Goal: Task Accomplishment & Management: Complete application form

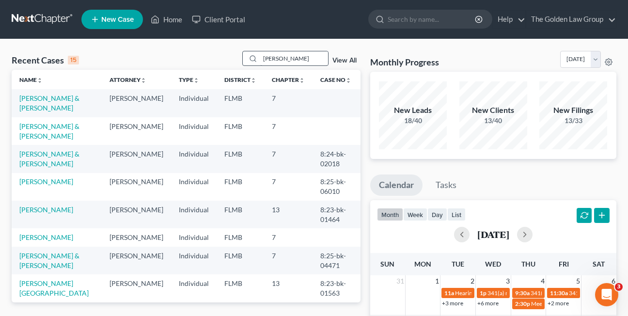
scroll to position [187, 0]
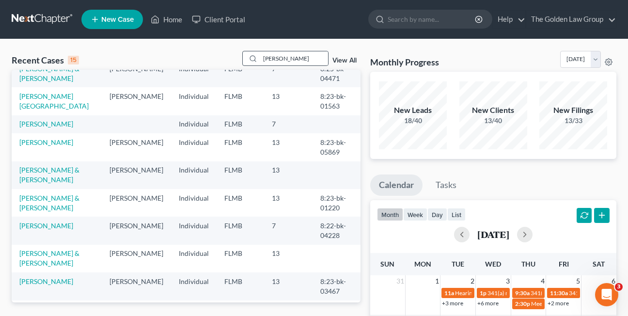
drag, startPoint x: 303, startPoint y: 59, endPoint x: 258, endPoint y: 59, distance: 45.1
click at [258, 59] on div "[PERSON_NAME]" at bounding box center [285, 58] width 86 height 15
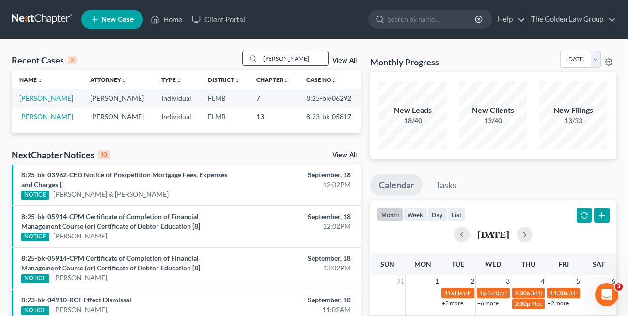
scroll to position [0, 0]
type input "[PERSON_NAME]"
click at [38, 100] on link "[PERSON_NAME]" at bounding box center [46, 98] width 54 height 8
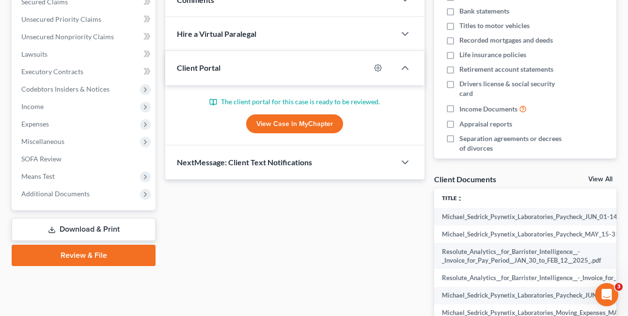
scroll to position [243, 0]
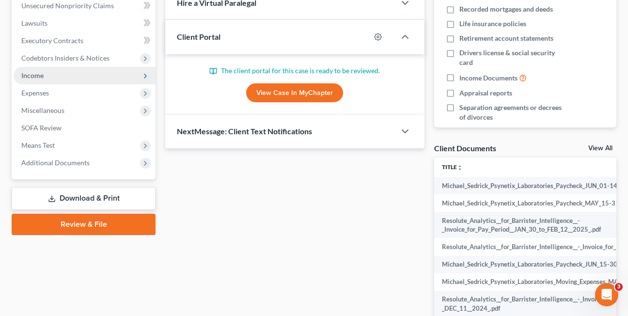
click at [25, 76] on span "Income" at bounding box center [32, 75] width 22 height 8
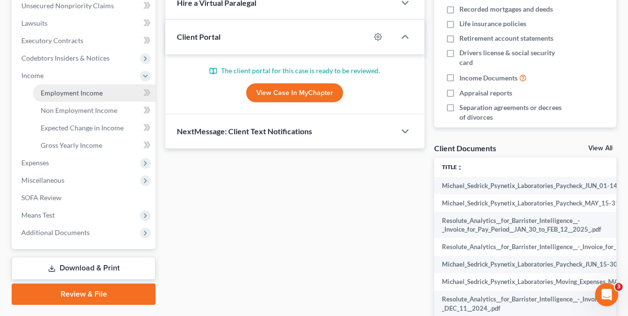
click at [65, 92] on span "Employment Income" at bounding box center [72, 93] width 62 height 8
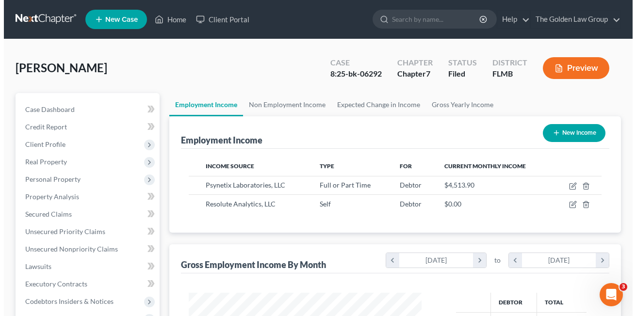
scroll to position [174, 252]
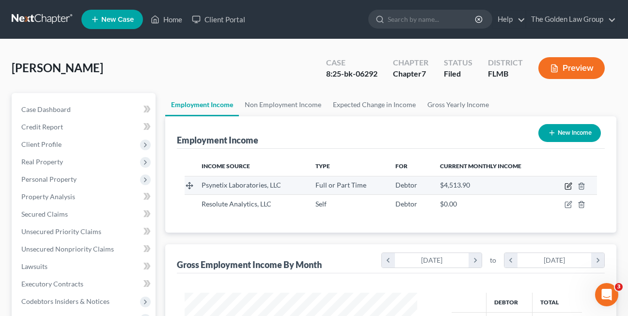
click at [568, 184] on icon "button" at bounding box center [569, 186] width 8 height 8
select select "0"
select select "44"
select select "2"
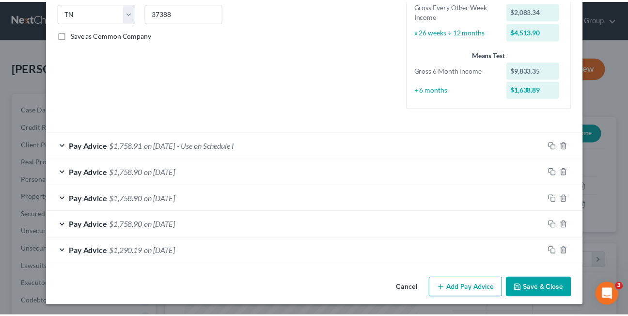
scroll to position [198, 0]
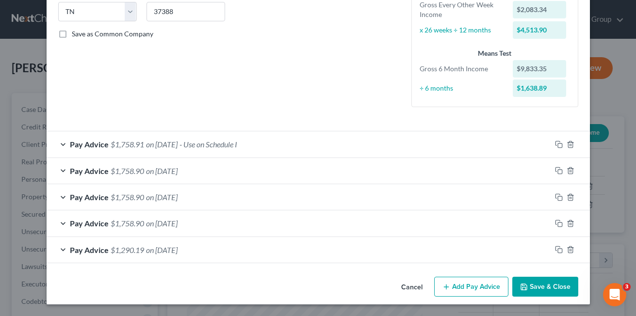
click at [400, 288] on button "Cancel" at bounding box center [411, 287] width 37 height 19
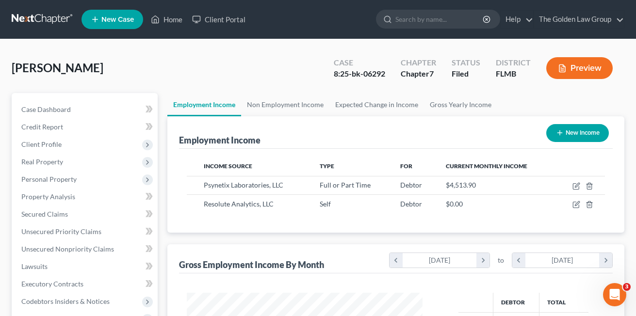
scroll to position [484723, 484644]
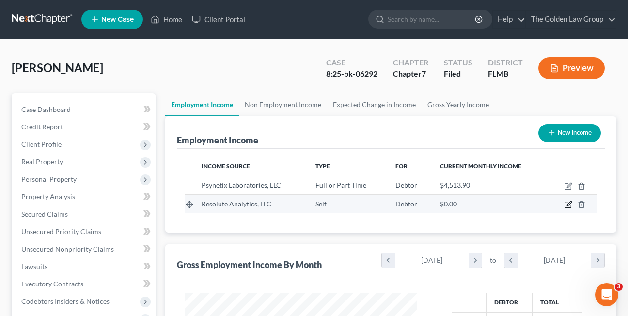
click at [567, 206] on icon "button" at bounding box center [569, 204] width 4 height 4
select select "1"
select select "9"
select select "0"
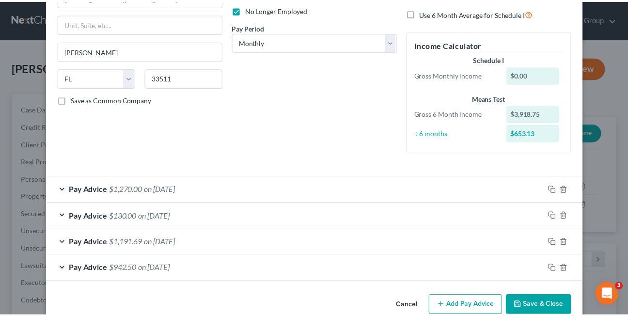
scroll to position [151, 0]
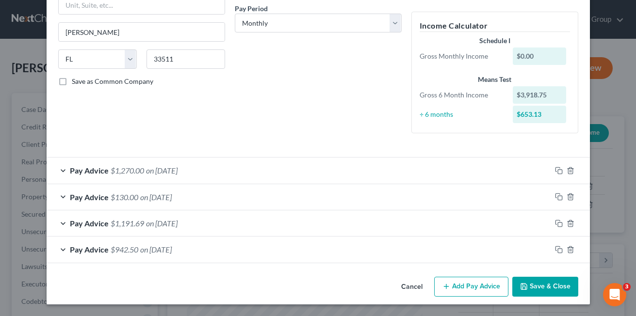
click at [407, 287] on button "Cancel" at bounding box center [411, 287] width 37 height 19
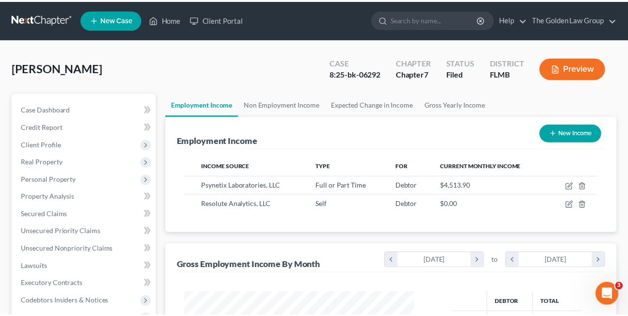
scroll to position [484723, 484644]
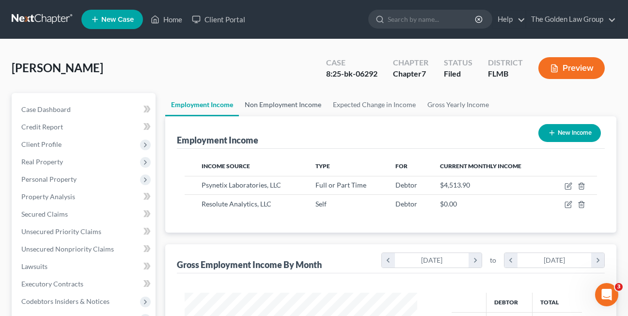
click at [278, 106] on link "Non Employment Income" at bounding box center [283, 104] width 88 height 23
